Goal: Task Accomplishment & Management: Manage account settings

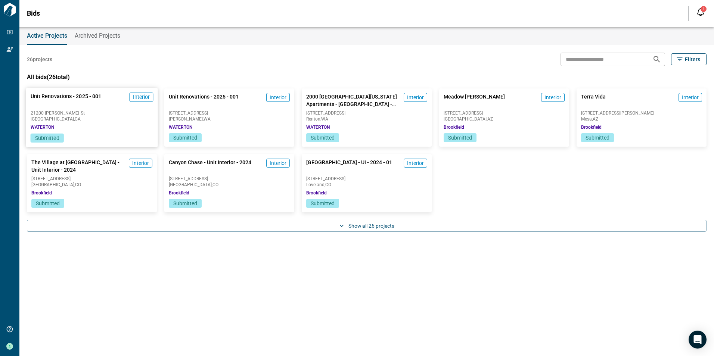
click at [96, 134] on div "Submitted" at bounding box center [92, 138] width 132 height 9
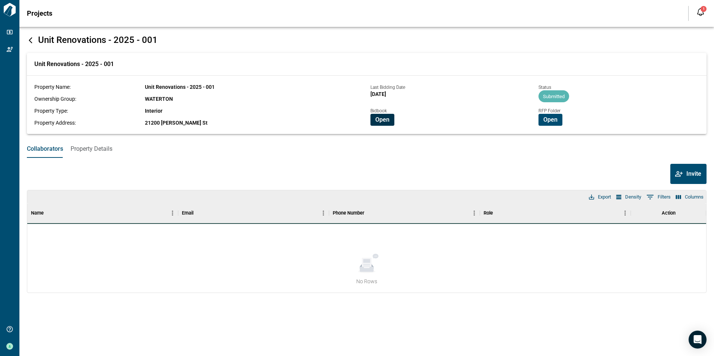
click at [382, 120] on span "Open" at bounding box center [382, 119] width 14 height 7
click at [550, 115] on button "Open" at bounding box center [550, 120] width 24 height 12
